Goal: Information Seeking & Learning: Learn about a topic

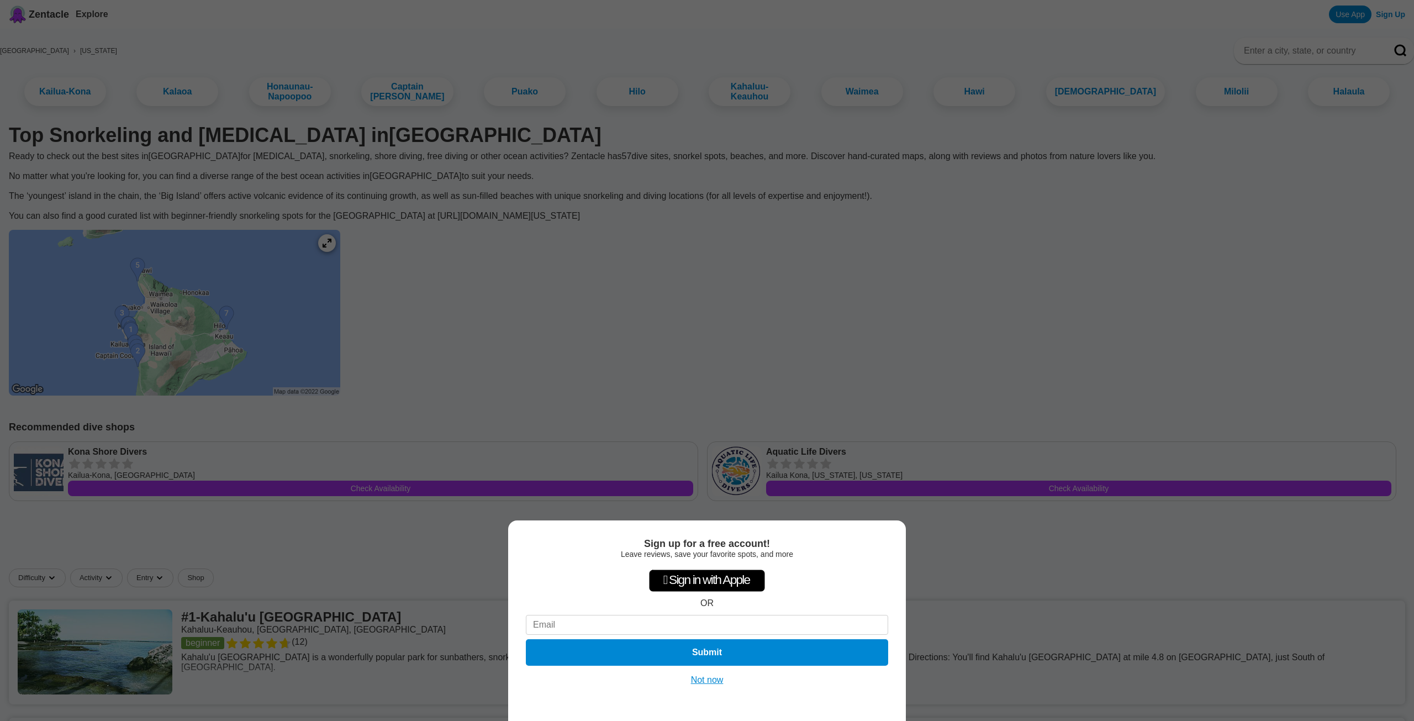
click at [706, 678] on button "Not now" at bounding box center [706, 679] width 39 height 11
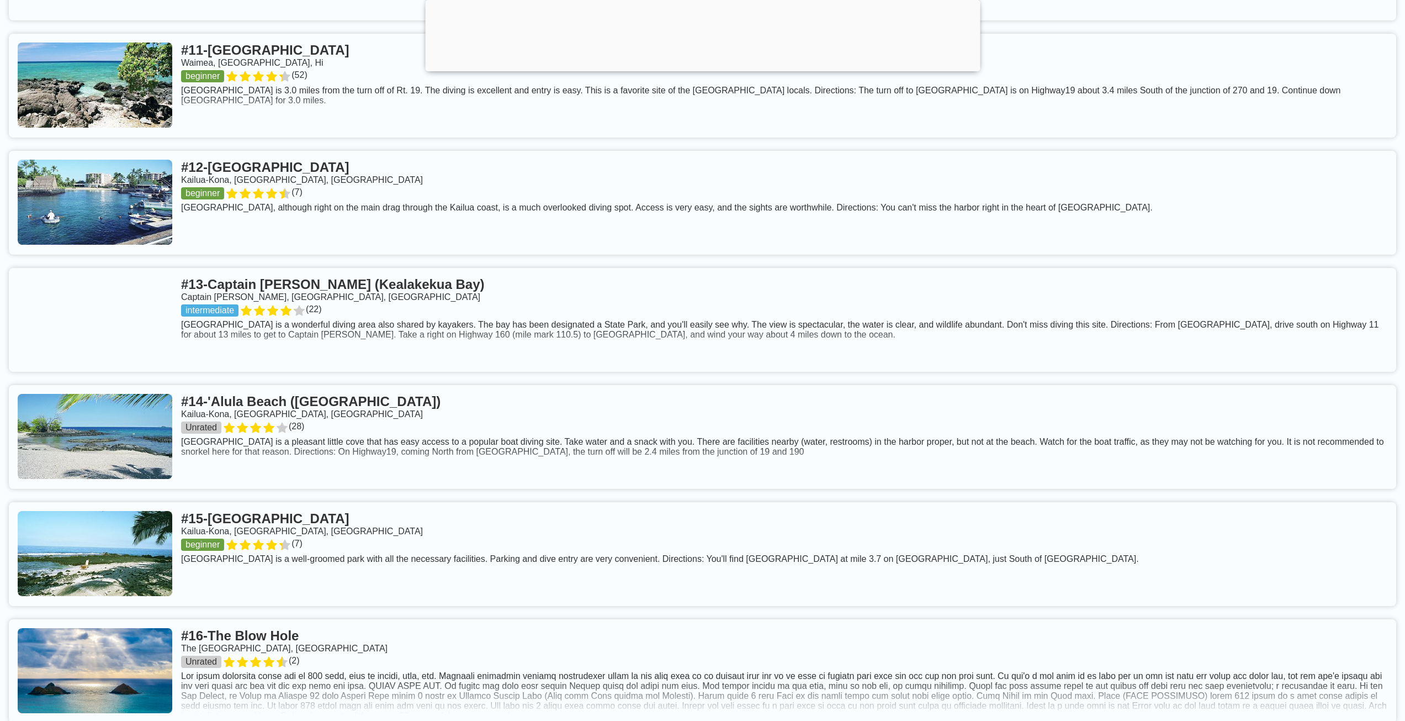
scroll to position [1988, 0]
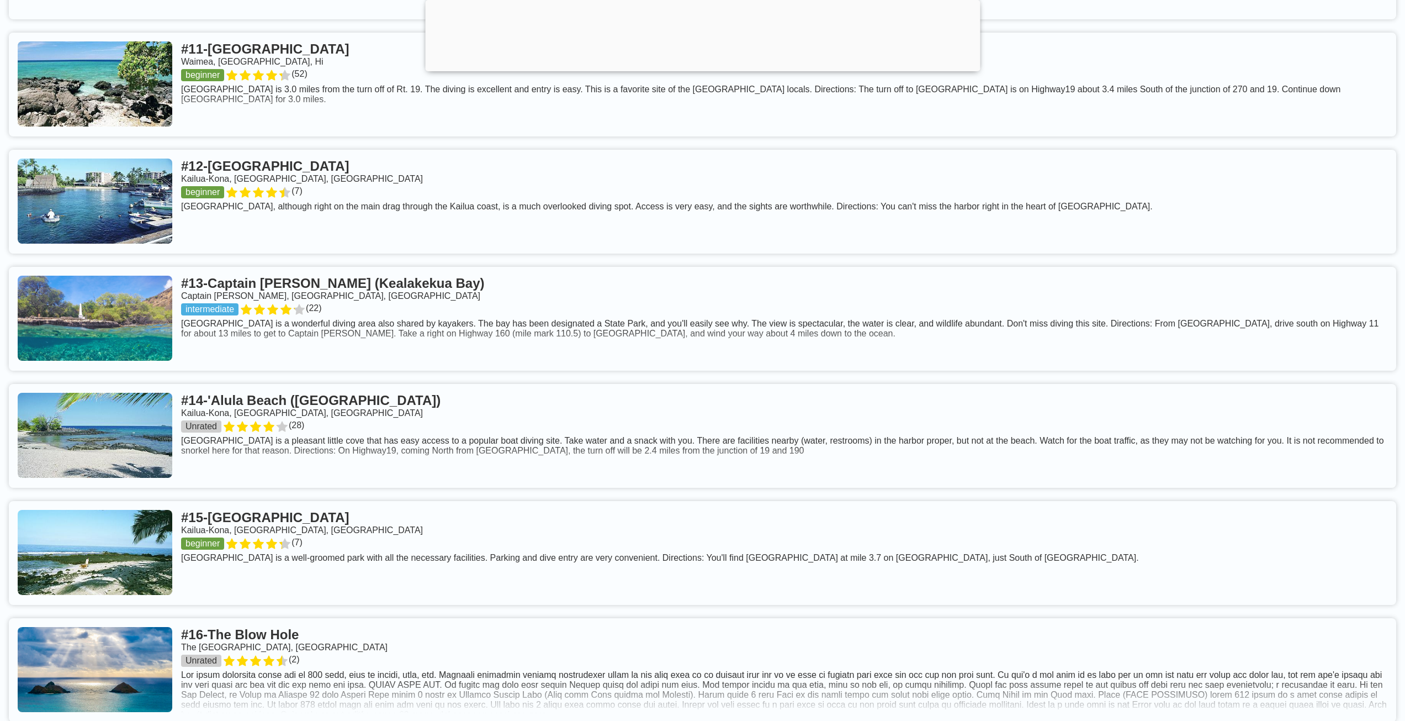
click at [379, 446] on link at bounding box center [703, 436] width 1388 height 104
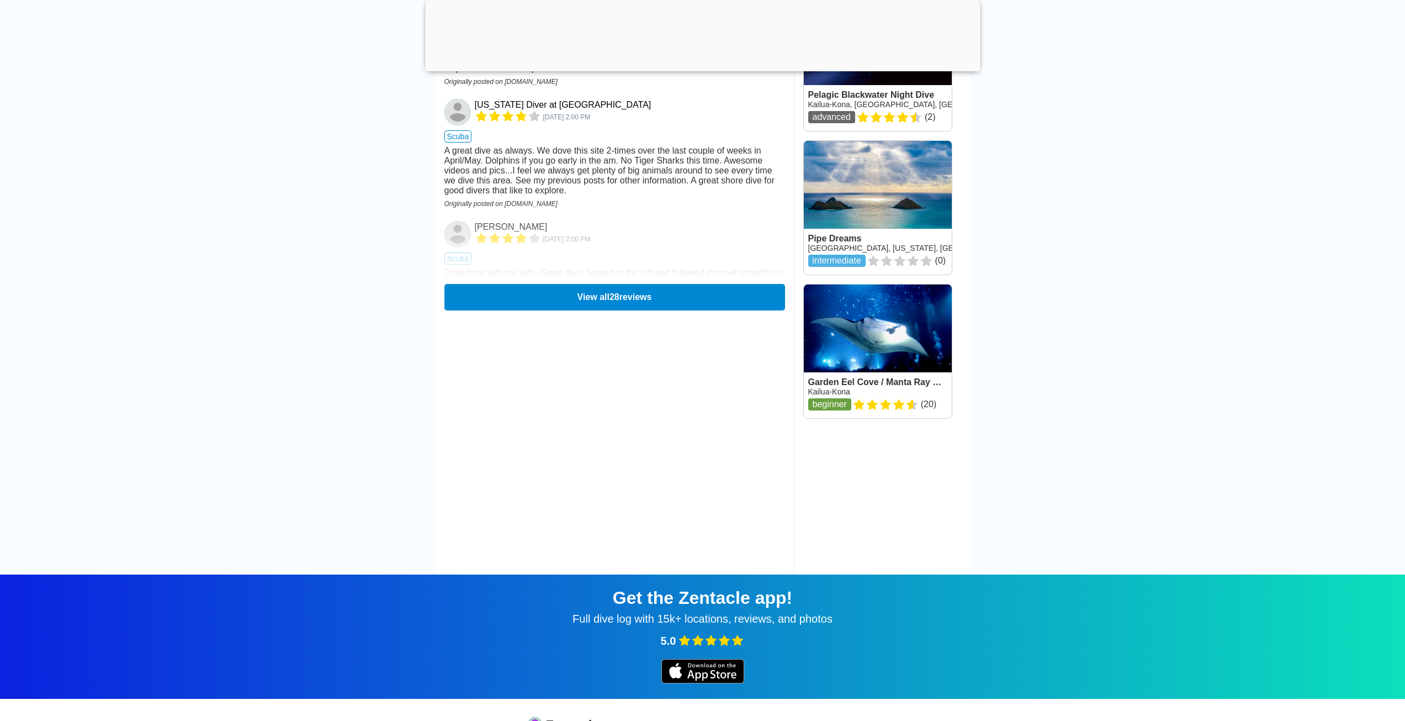
scroll to position [1657, 0]
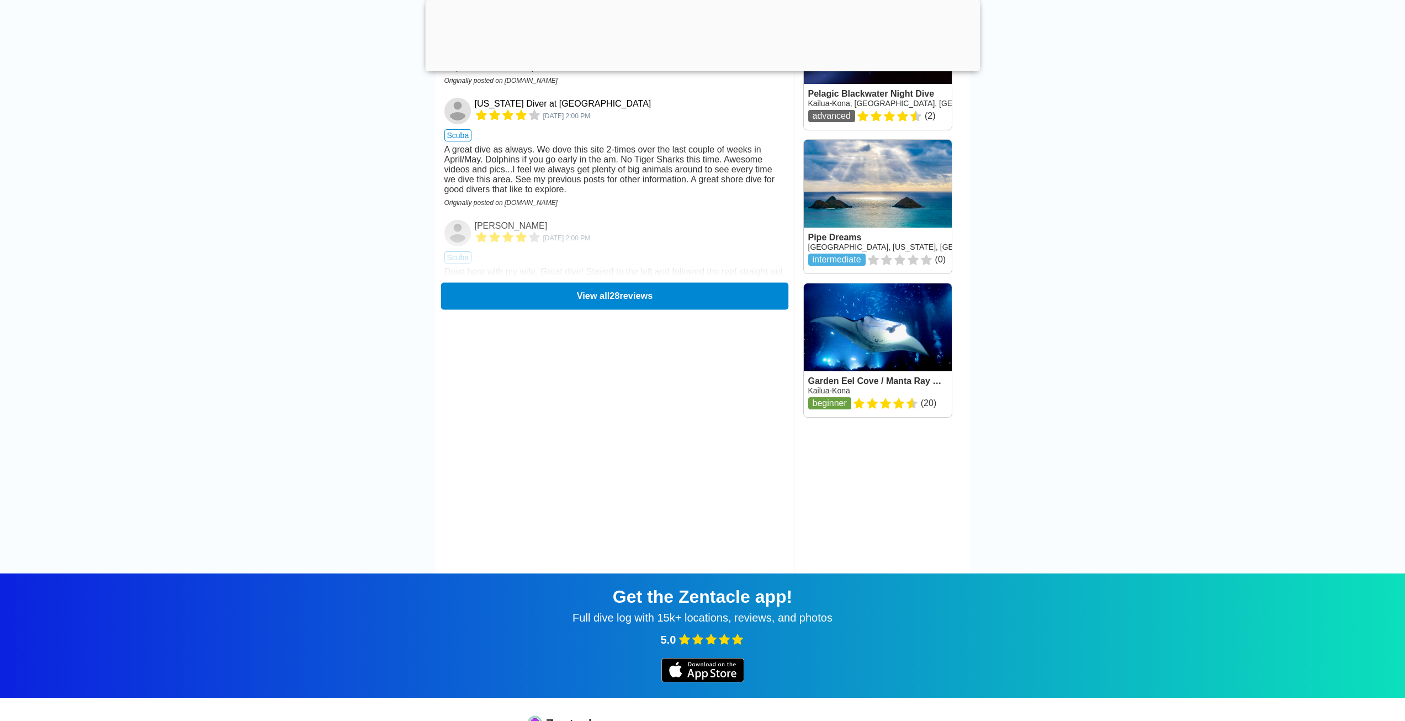
click at [638, 297] on button "View all 28 reviews" at bounding box center [614, 295] width 347 height 27
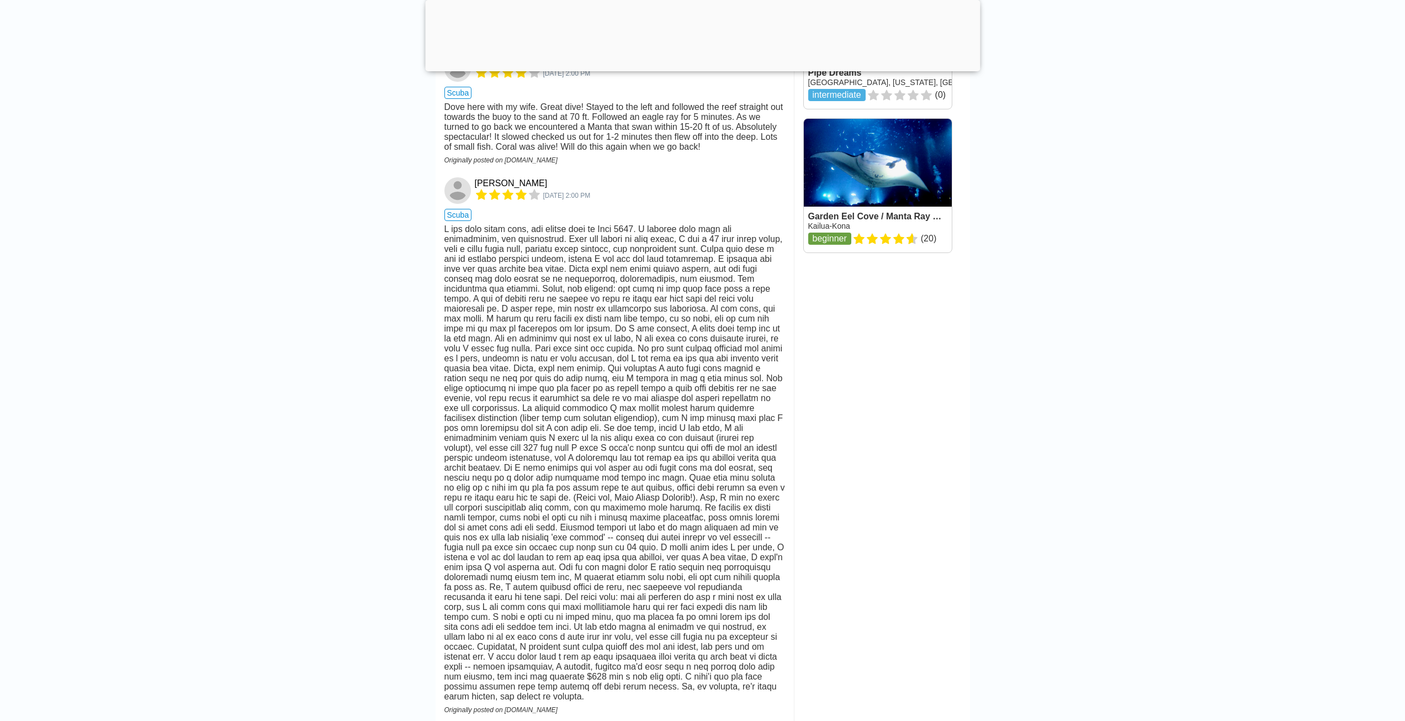
scroll to position [1822, 0]
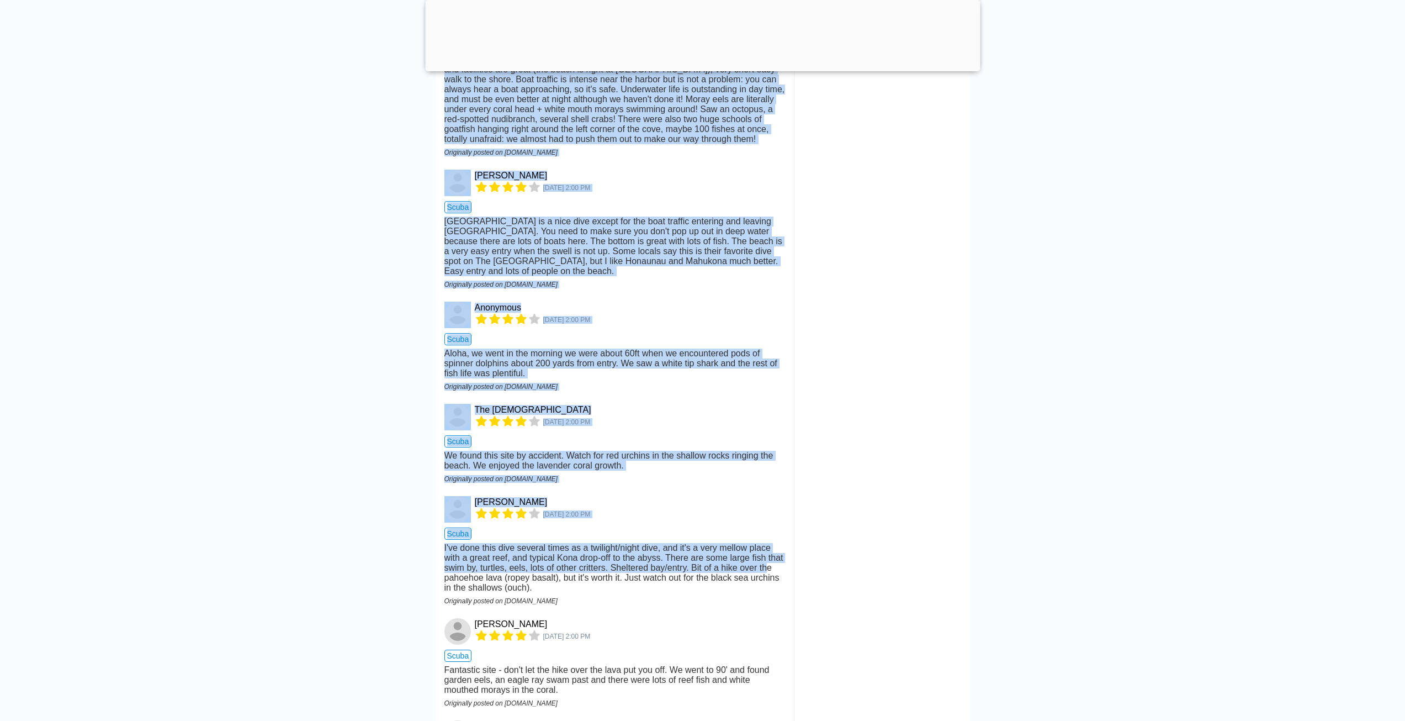
scroll to position [4432, 0]
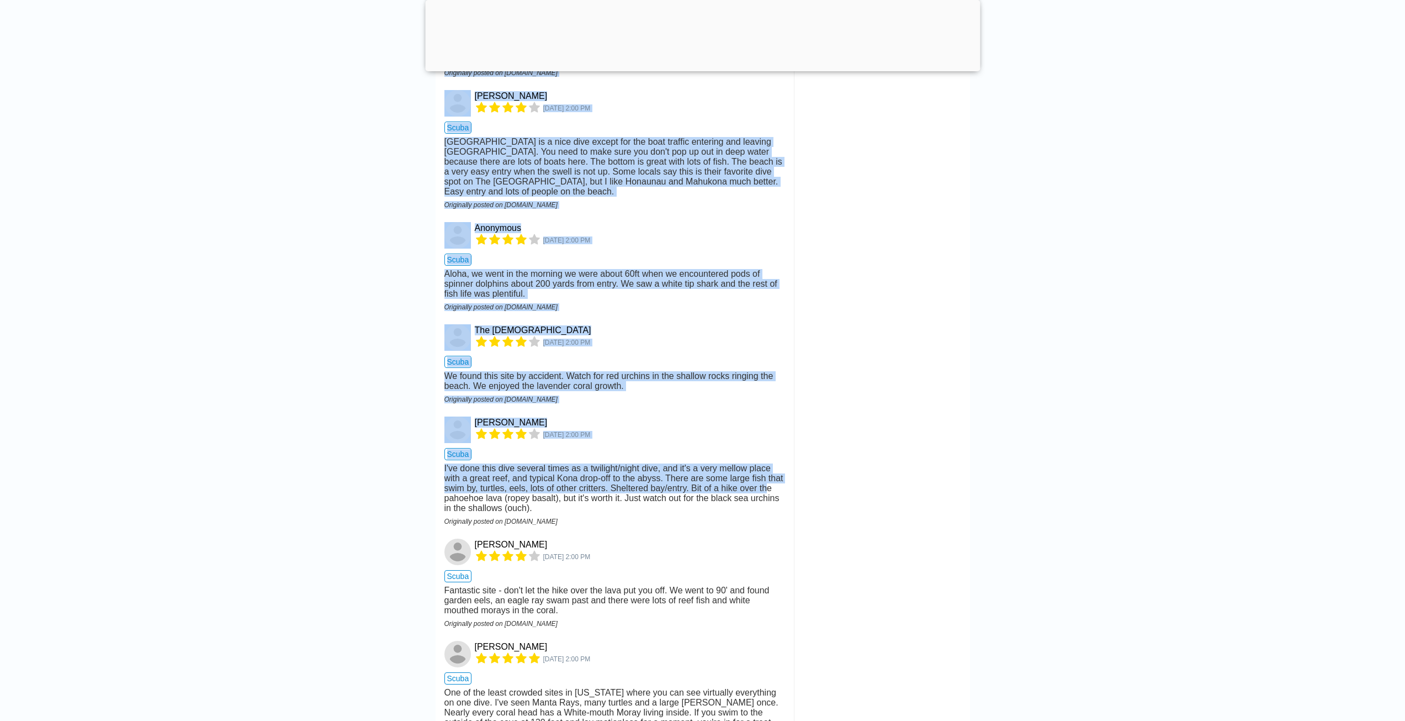
drag, startPoint x: 599, startPoint y: 227, endPoint x: 691, endPoint y: 671, distance: 453.4
copy div "[DATE] 2:00 PM scuba The Tiger Sharks had been spotted earlier that week so we …"
